Goal: Task Accomplishment & Management: Use online tool/utility

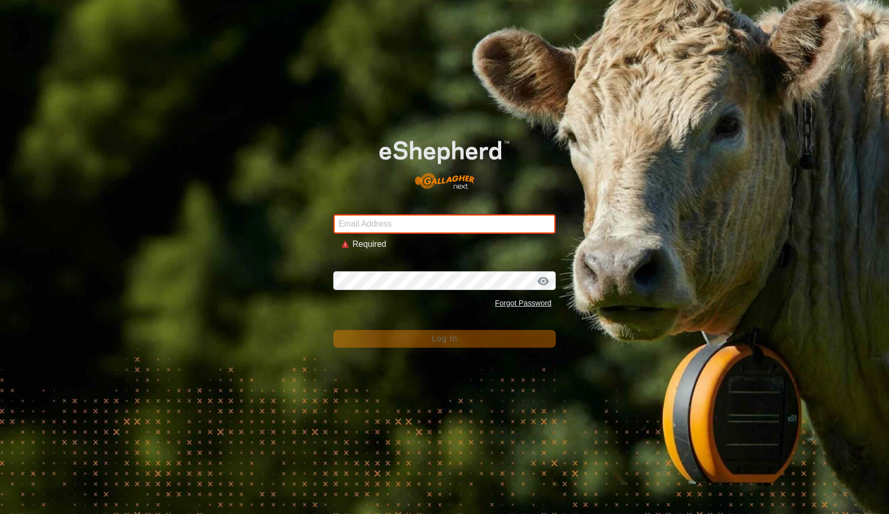
type input "[EMAIL_ADDRESS][DOMAIN_NAME]"
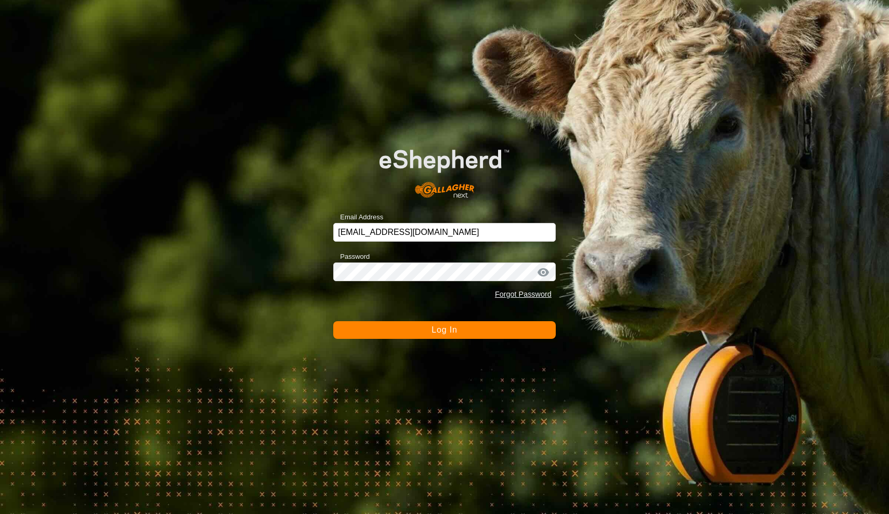
click at [418, 336] on button "Log In" at bounding box center [444, 330] width 222 height 18
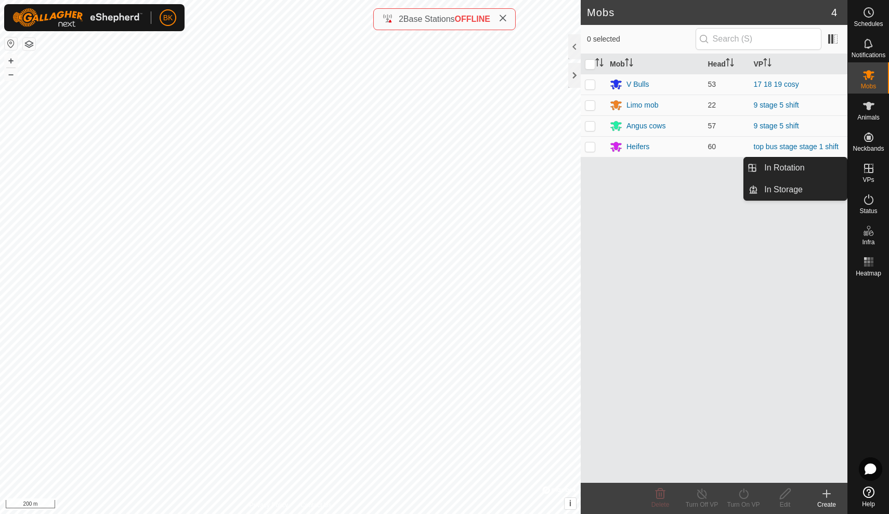
click at [871, 178] on span "VPs" at bounding box center [867, 180] width 11 height 6
click at [837, 172] on link "In Rotation" at bounding box center [802, 167] width 89 height 21
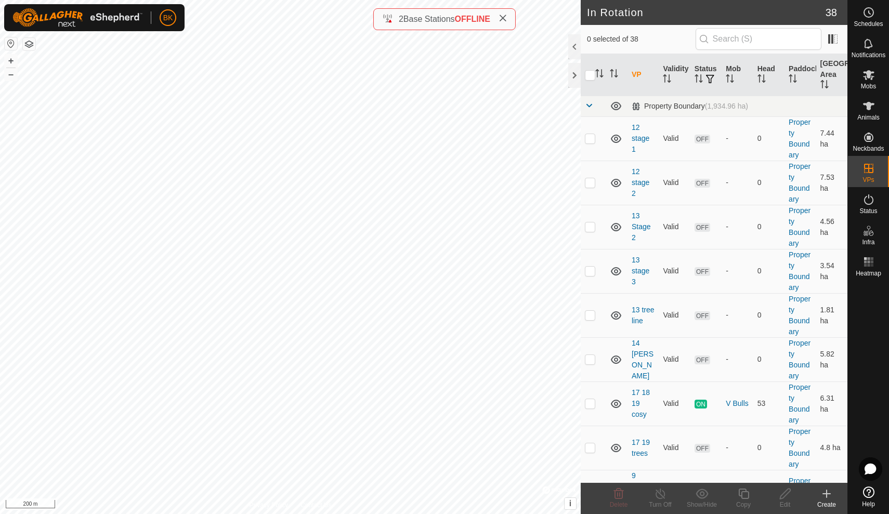
click at [824, 495] on icon at bounding box center [826, 494] width 12 height 12
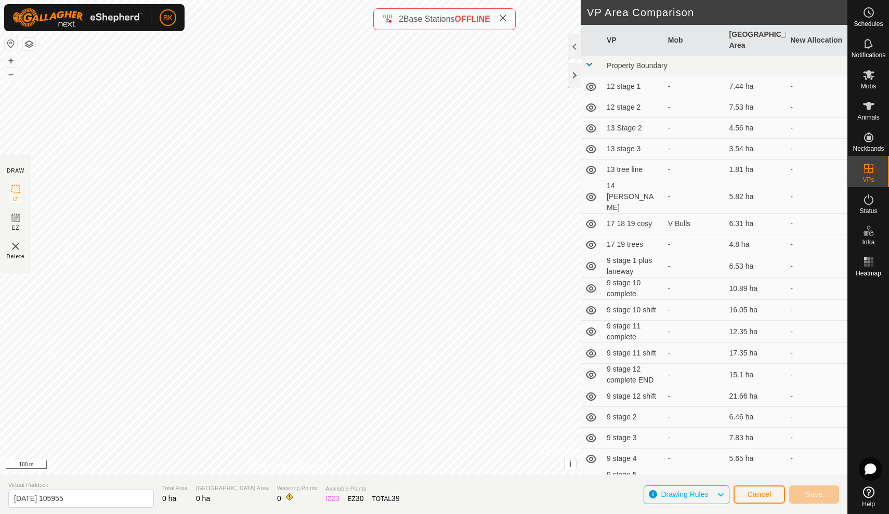
click at [291, 511] on div "DRAW IZ EZ Delete Privacy Policy Contact Us + – ⇧ i © Mapbox , © OpenStreetMap …" at bounding box center [423, 257] width 847 height 514
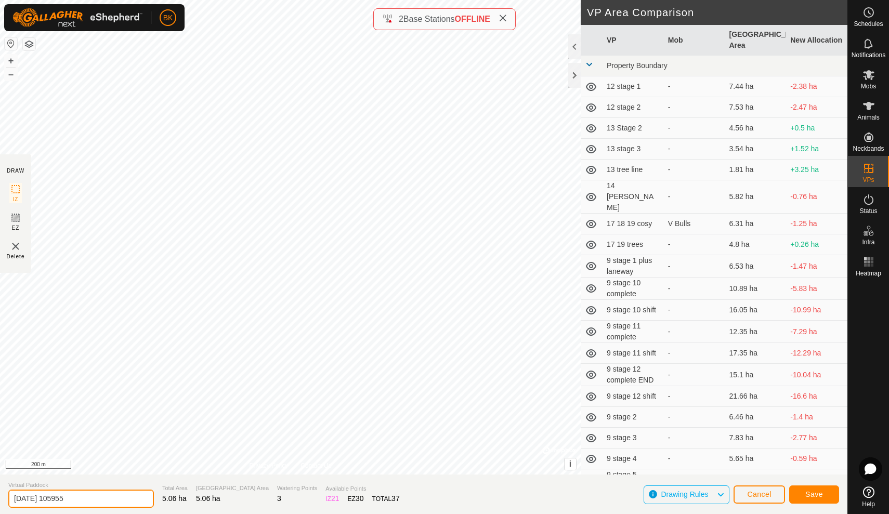
click at [91, 498] on input "[DATE] 105955" at bounding box center [81, 499] width 146 height 18
type input "2"
type input "17 18 fence"
click at [805, 490] on button "Save" at bounding box center [814, 494] width 50 height 18
